Goal: Task Accomplishment & Management: Use online tool/utility

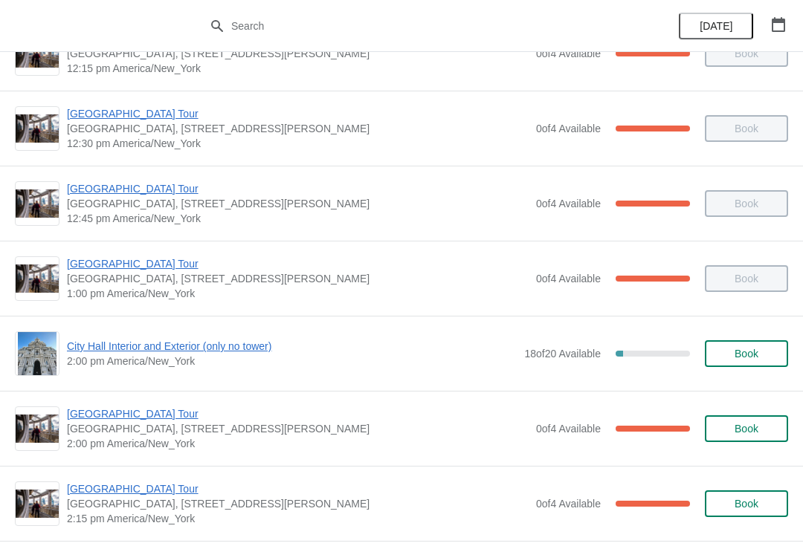
scroll to position [949, 0]
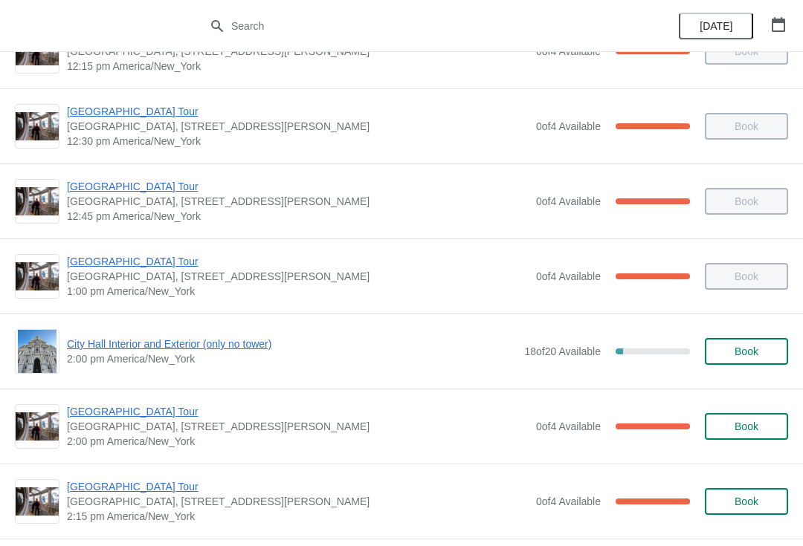
click at [157, 419] on span "[GEOGRAPHIC_DATA] Tour" at bounding box center [298, 411] width 462 height 15
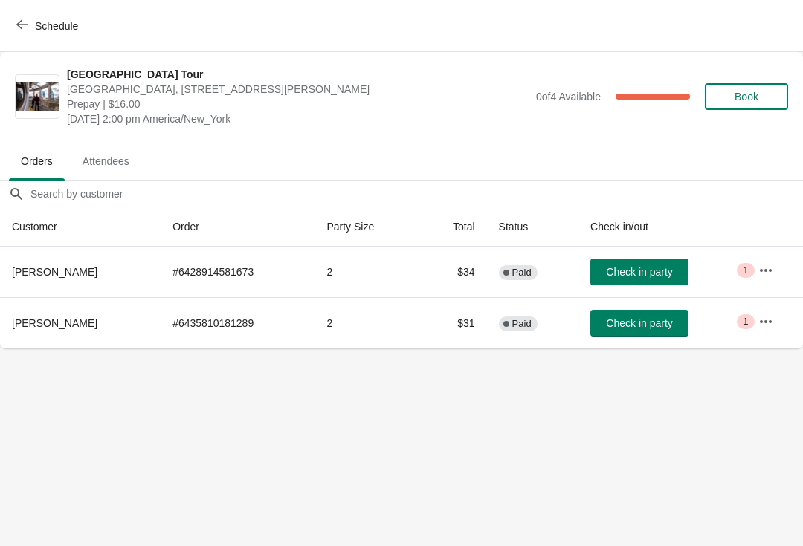
click at [666, 266] on span "Check in party" at bounding box center [639, 272] width 66 height 12
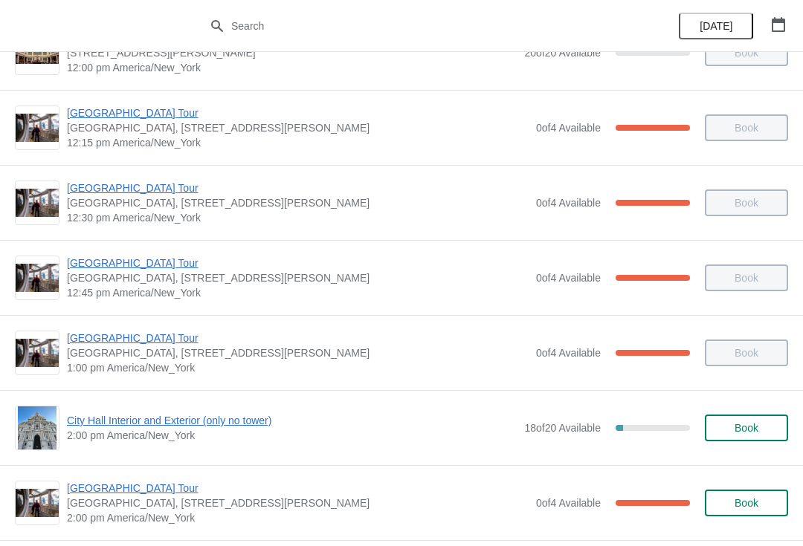
scroll to position [874, 0]
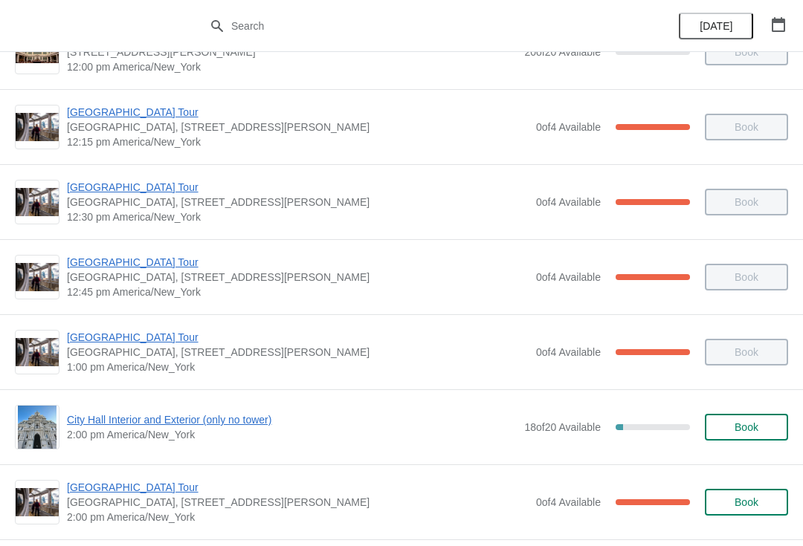
click at [265, 427] on span "City Hall Interior and Exterior (only no tower)" at bounding box center [292, 420] width 450 height 15
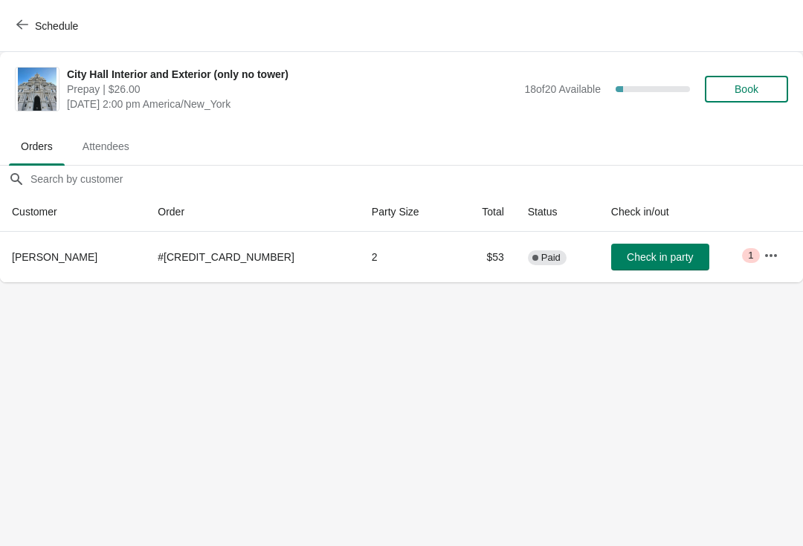
click at [645, 270] on button "Check in party" at bounding box center [660, 257] width 98 height 27
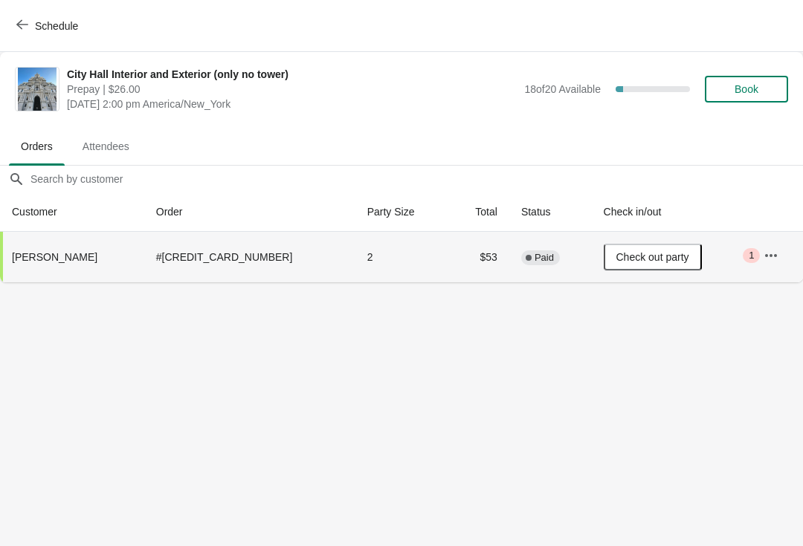
click at [29, 22] on span "Schedule" at bounding box center [48, 26] width 59 height 14
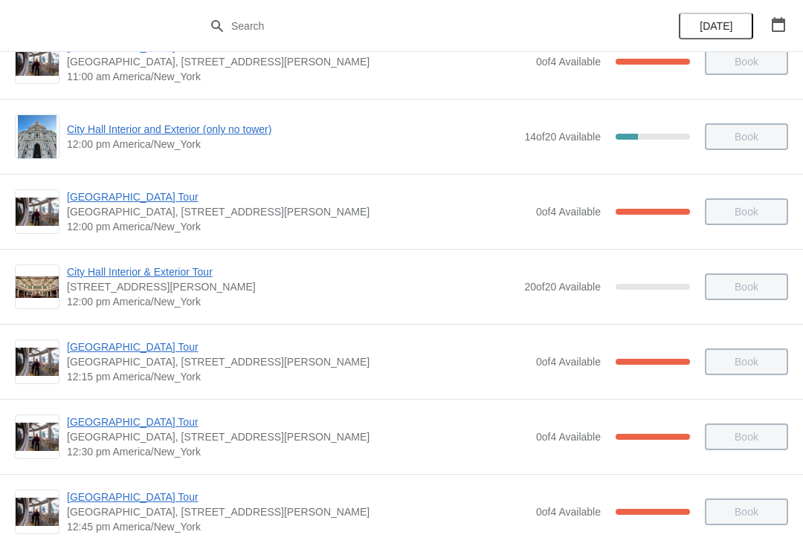
scroll to position [639, 0]
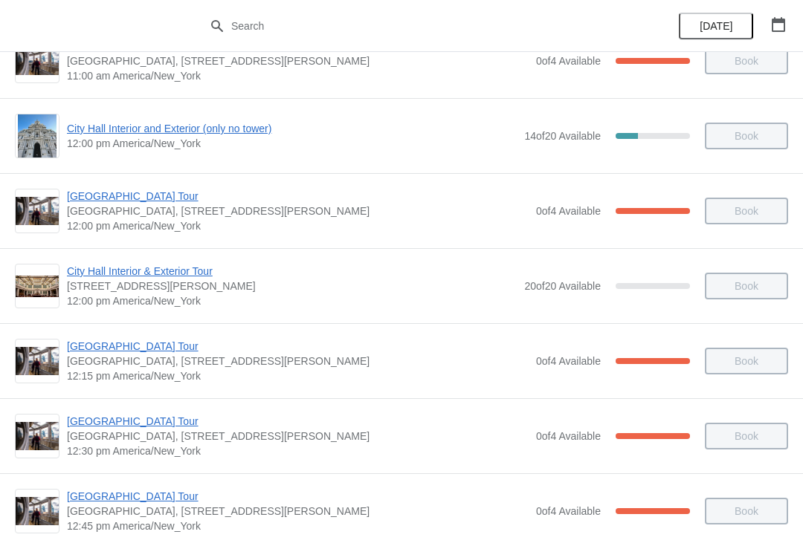
click at [146, 351] on span "[GEOGRAPHIC_DATA] Tour" at bounding box center [298, 346] width 462 height 15
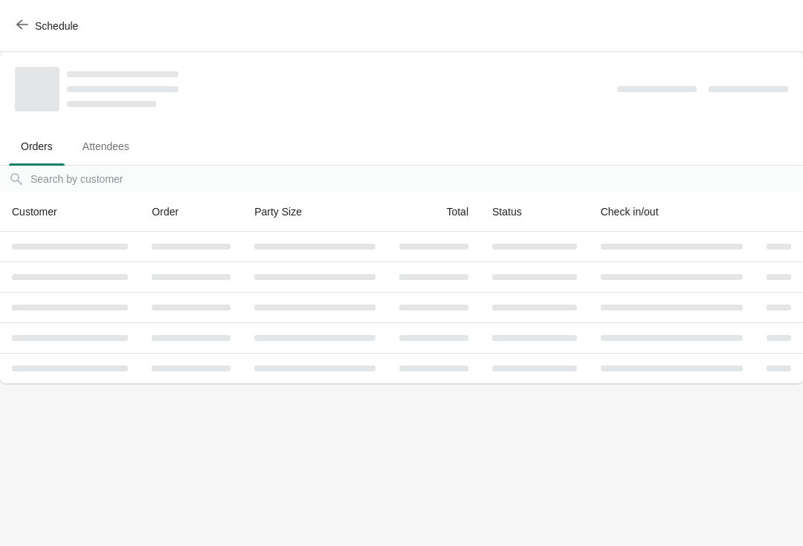
scroll to position [0, 0]
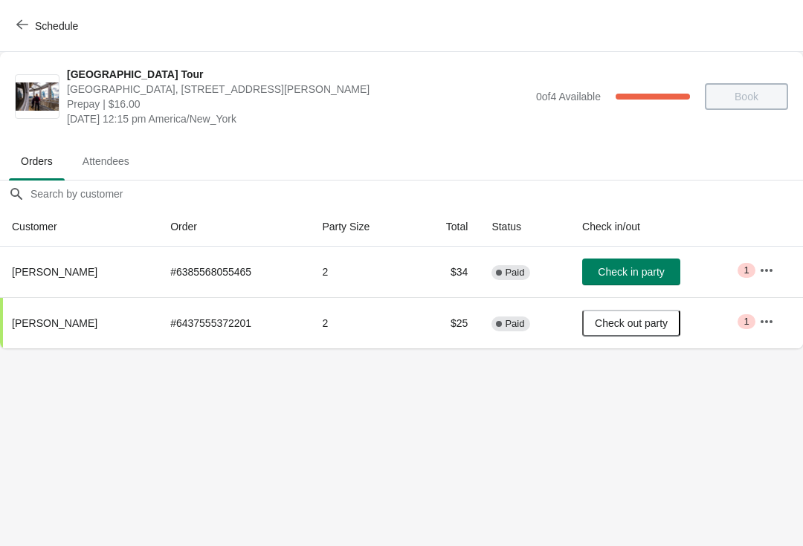
click at [42, 25] on span "Schedule" at bounding box center [56, 26] width 43 height 12
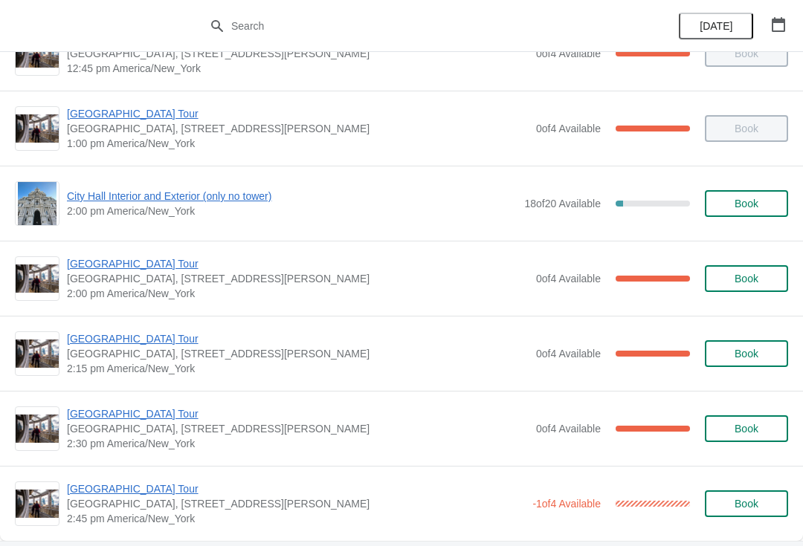
scroll to position [1098, 0]
click at [138, 338] on span "[GEOGRAPHIC_DATA] Tour" at bounding box center [298, 338] width 462 height 15
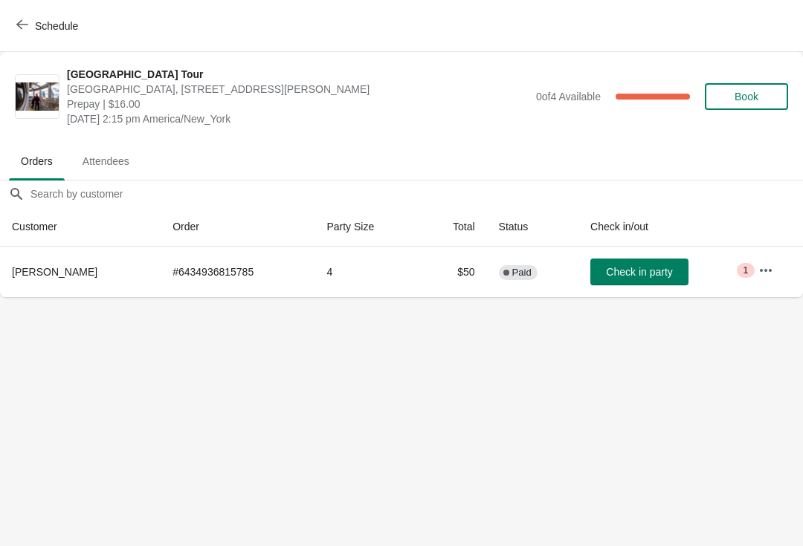
click at [665, 262] on button "Check in party" at bounding box center [639, 272] width 98 height 27
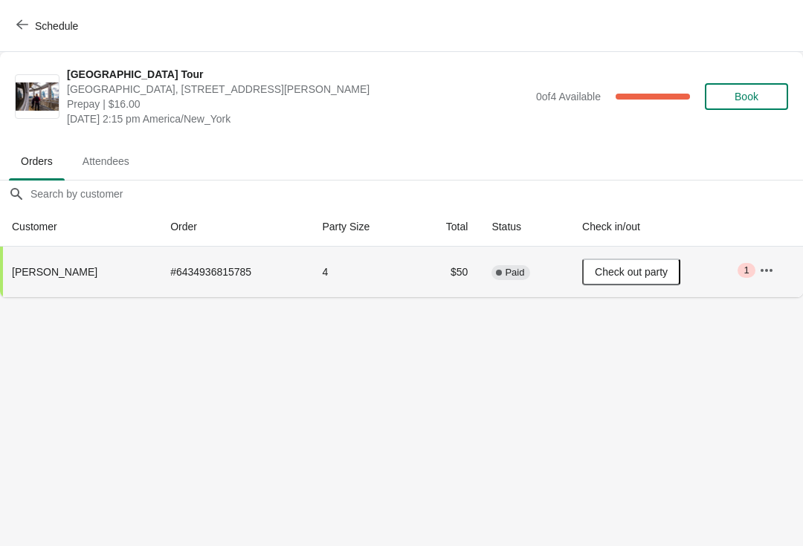
click at [35, 16] on button "Schedule" at bounding box center [48, 26] width 83 height 27
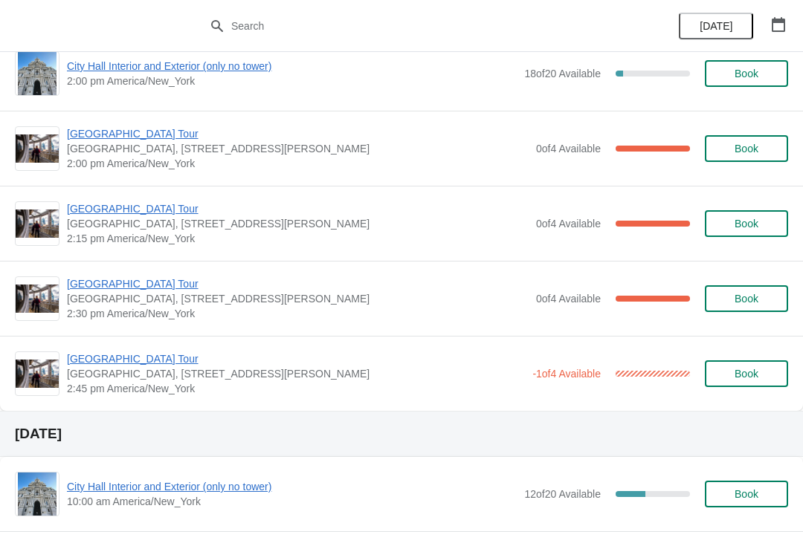
scroll to position [1220, 0]
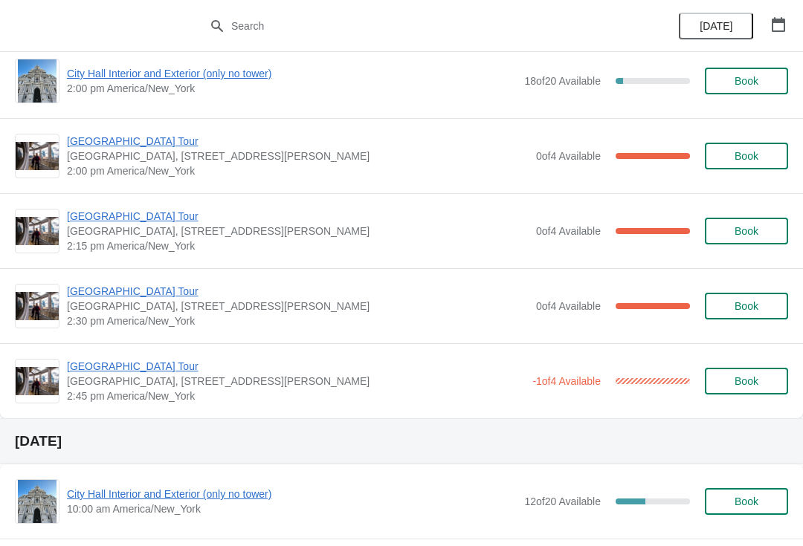
click at [166, 290] on span "[GEOGRAPHIC_DATA] Tour" at bounding box center [298, 291] width 462 height 15
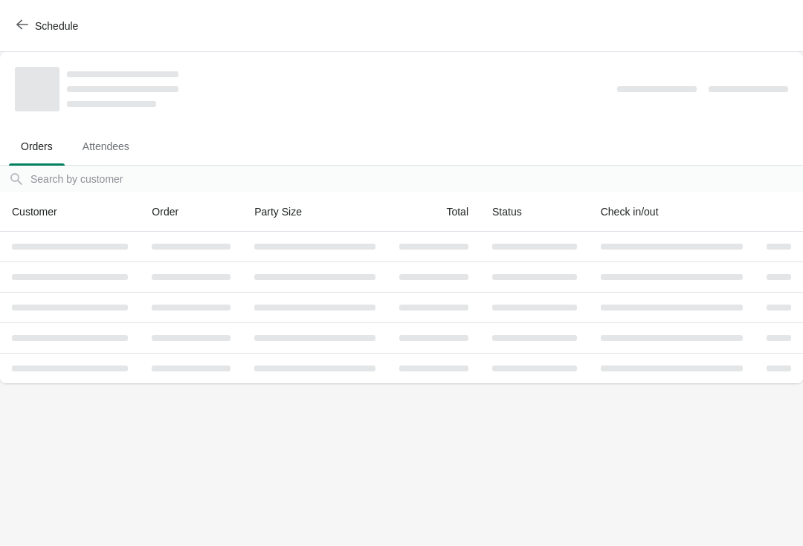
scroll to position [0, 0]
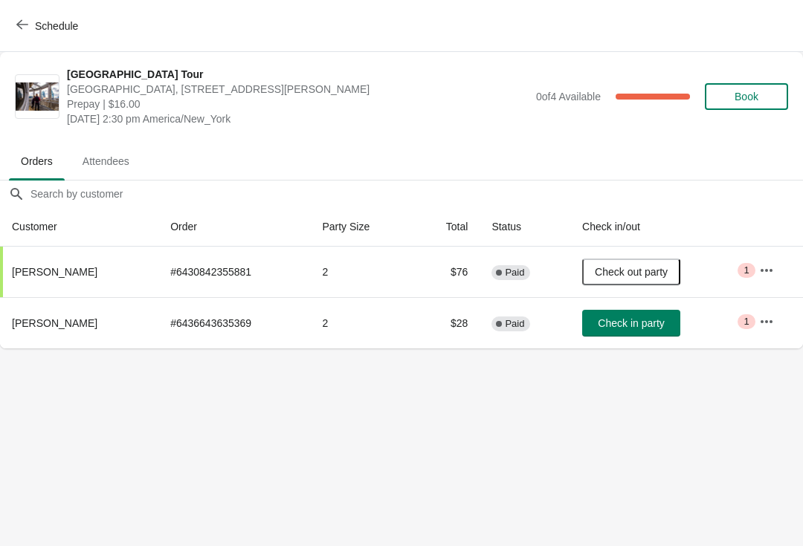
click at [47, 25] on span "Schedule" at bounding box center [56, 26] width 43 height 12
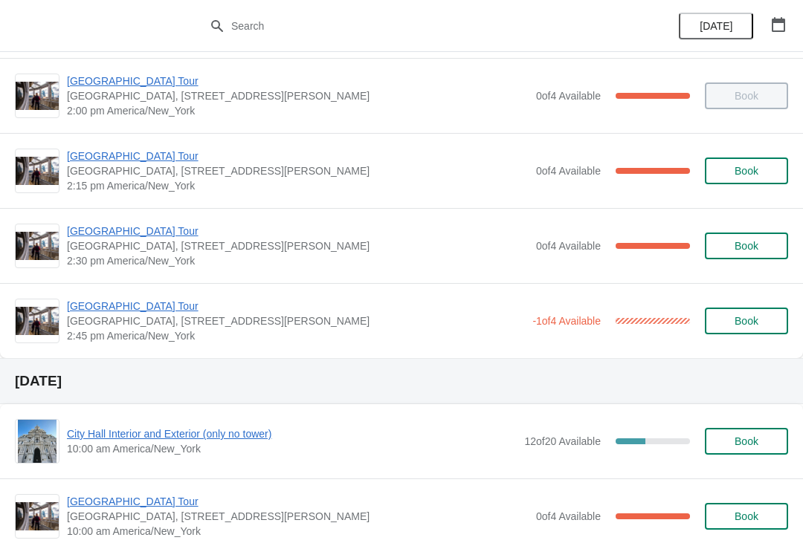
scroll to position [1281, 0]
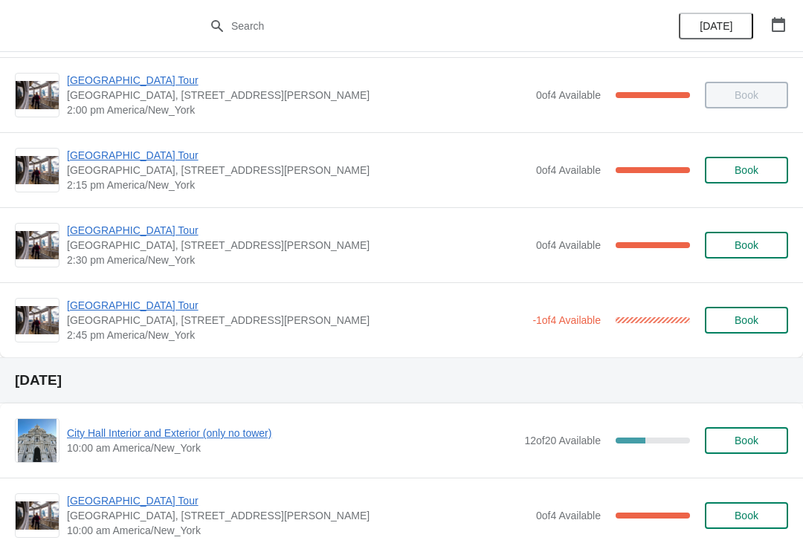
click at [165, 308] on span "[GEOGRAPHIC_DATA] Tour" at bounding box center [296, 305] width 458 height 15
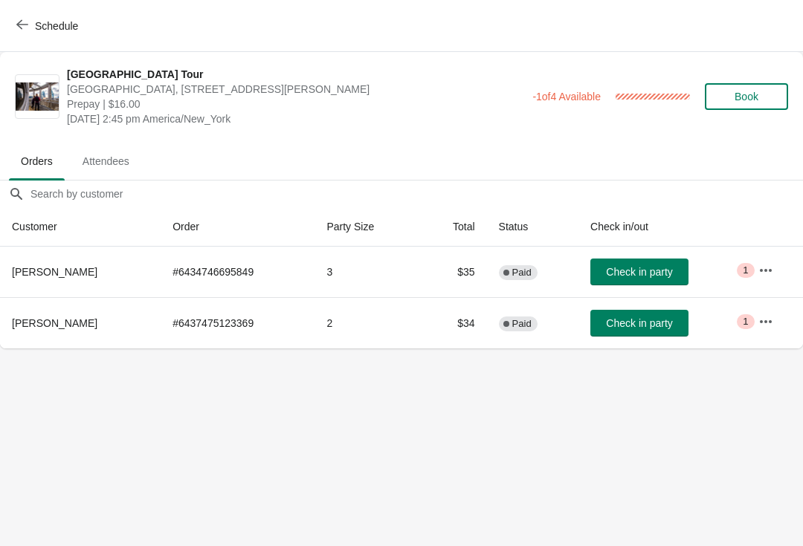
click at [51, 18] on button "Schedule" at bounding box center [48, 26] width 83 height 27
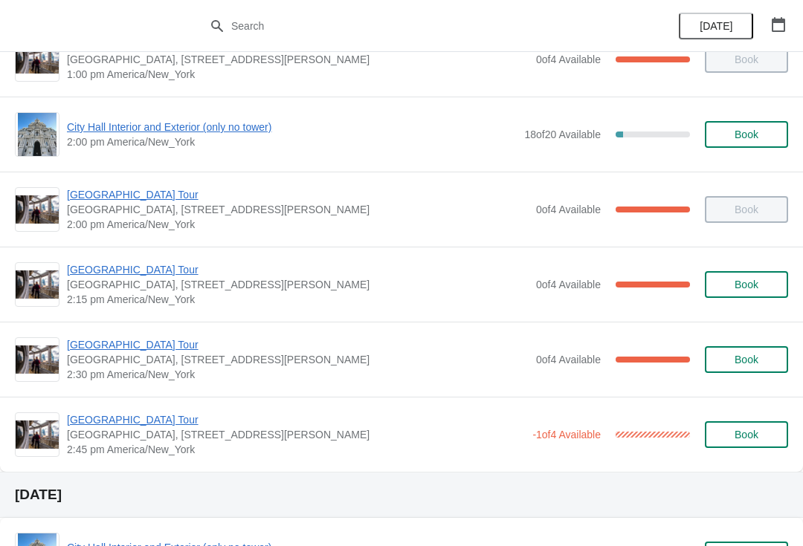
scroll to position [1169, 0]
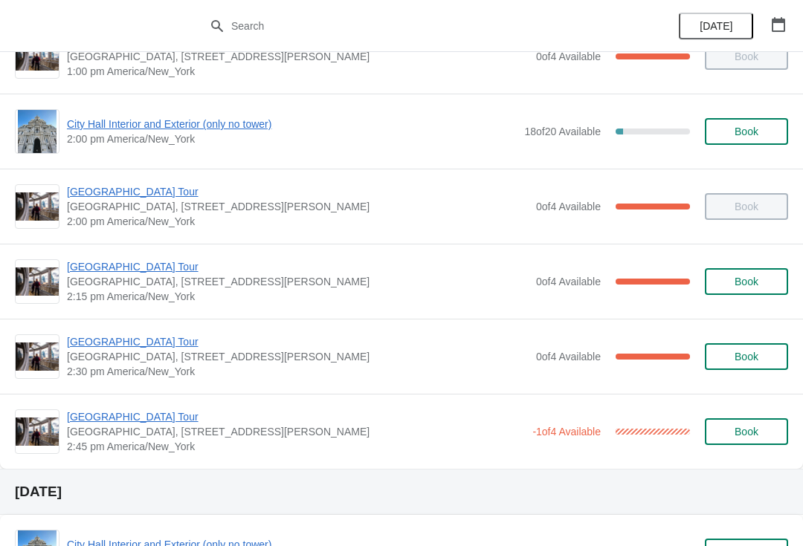
click at [174, 417] on span "[GEOGRAPHIC_DATA] Tour" at bounding box center [296, 417] width 458 height 15
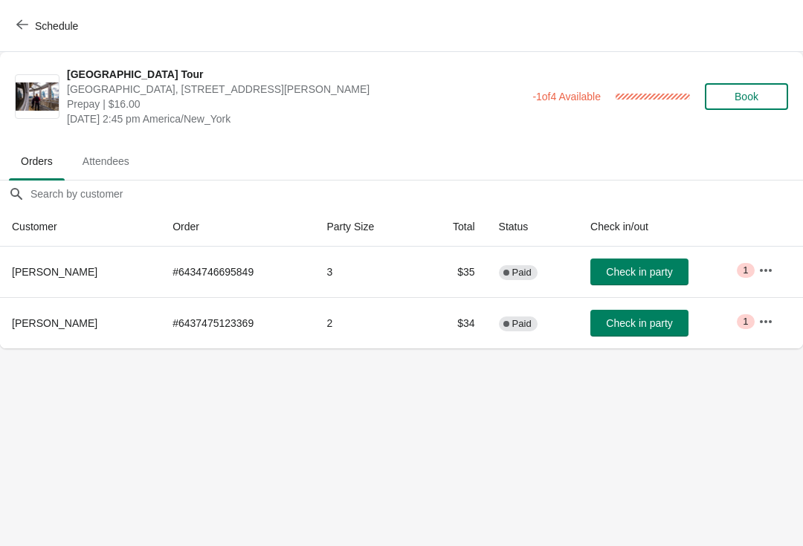
scroll to position [0, 0]
click at [656, 324] on span "Check in party" at bounding box center [639, 323] width 66 height 12
